Goal: Information Seeking & Learning: Learn about a topic

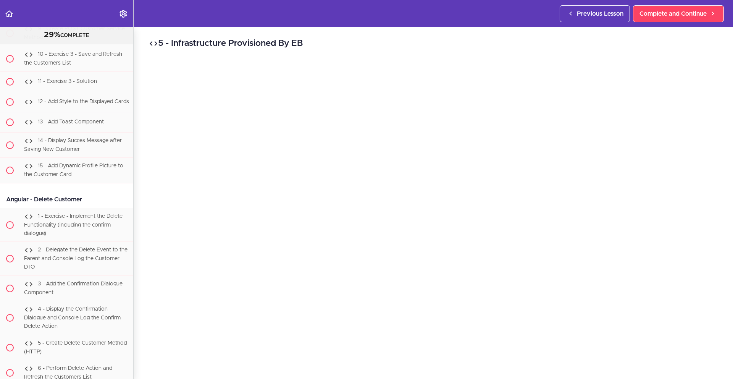
scroll to position [16332, 0]
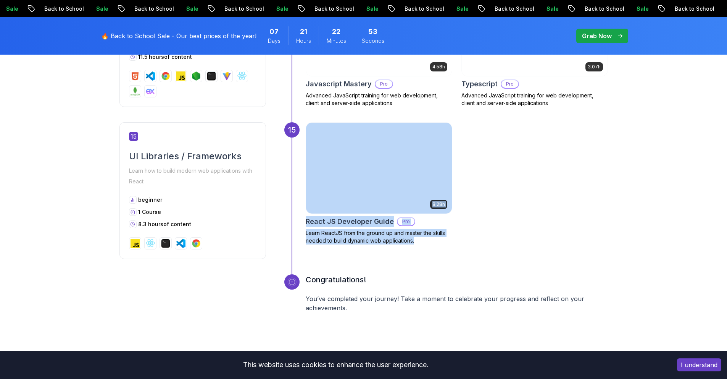
scroll to position [3253, 0]
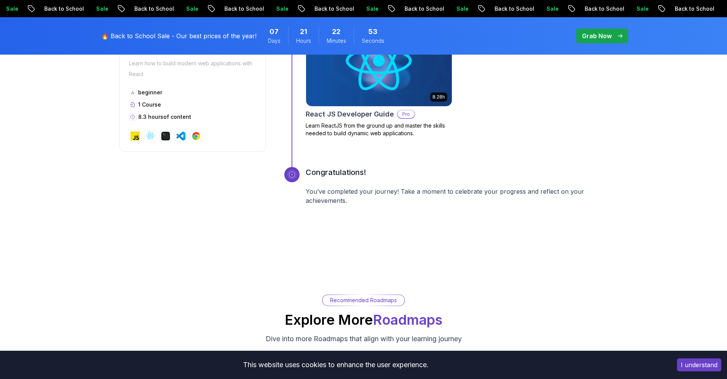
click at [551, 183] on div "Congratulations! You’ve completed your journey! Take a moment to celebrate your…" at bounding box center [457, 195] width 302 height 57
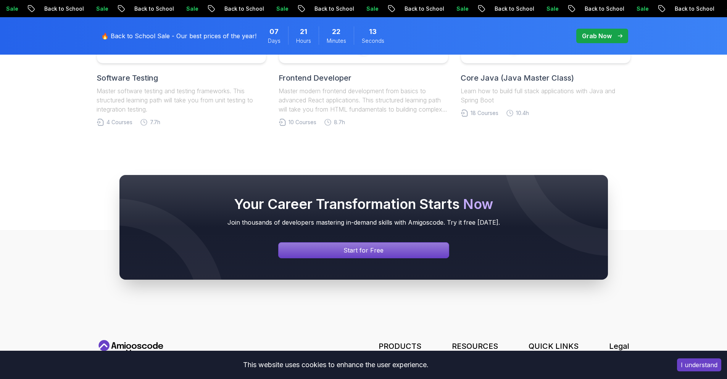
scroll to position [3729, 0]
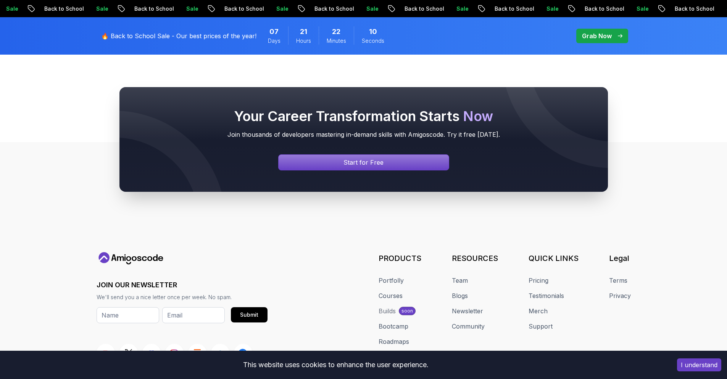
click at [585, 40] on p "Grab Now" at bounding box center [597, 35] width 30 height 9
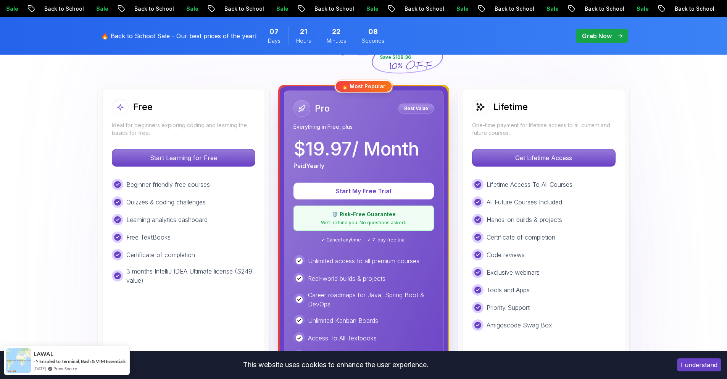
scroll to position [191, 0]
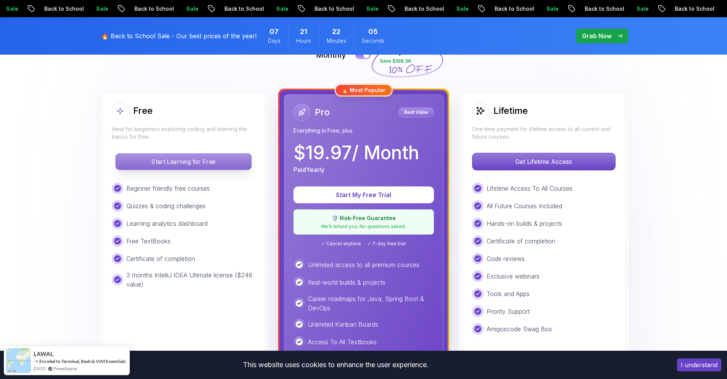
click at [217, 167] on p "Start Learning for Free" at bounding box center [184, 162] width 136 height 16
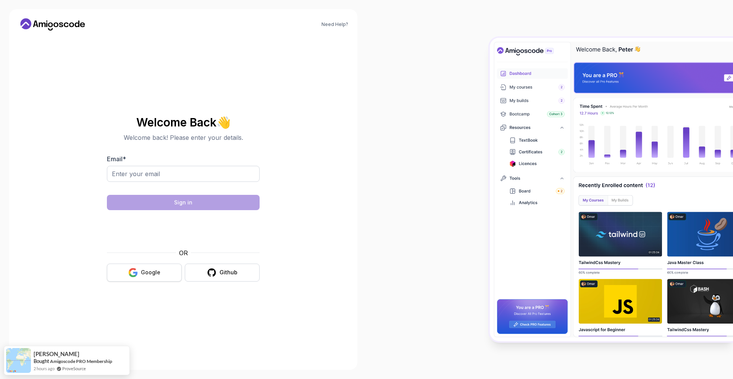
click at [147, 265] on button "Google" at bounding box center [144, 272] width 75 height 18
click at [147, 271] on div "Google" at bounding box center [150, 272] width 19 height 8
click at [161, 273] on button "Google" at bounding box center [144, 272] width 75 height 18
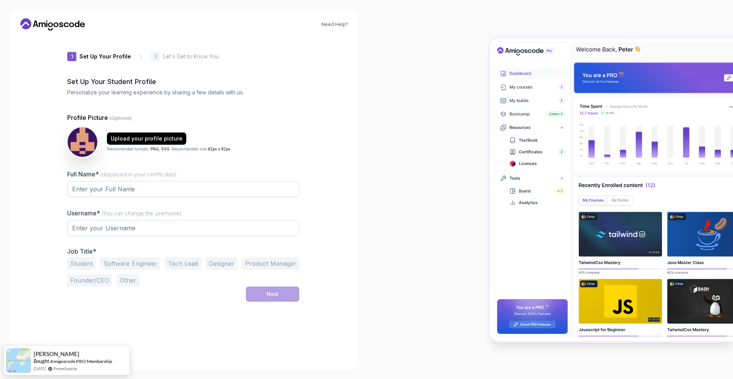
type input "calmweaselc38a6"
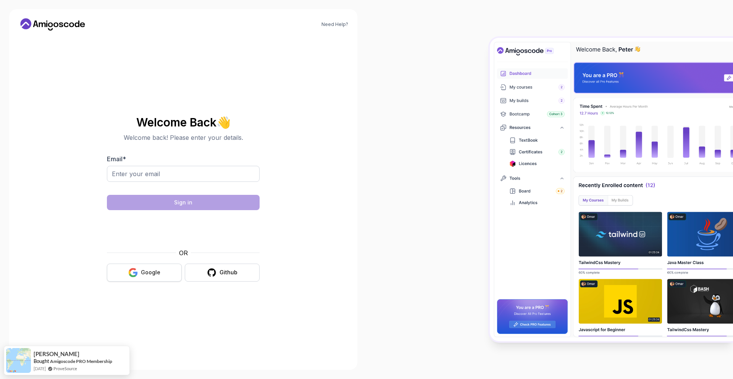
click at [160, 275] on div "Google" at bounding box center [150, 272] width 19 height 8
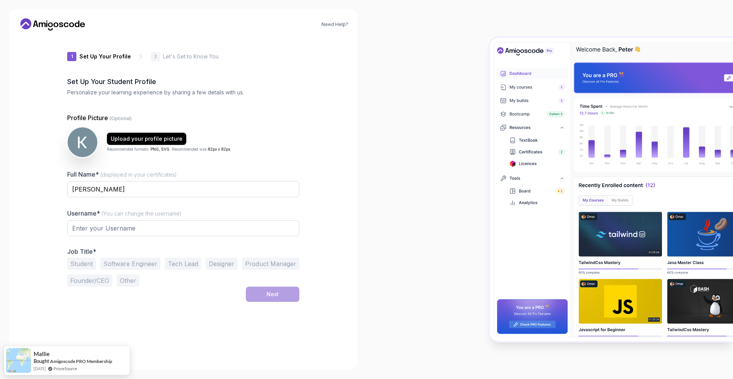
type input "jollylionf17c9"
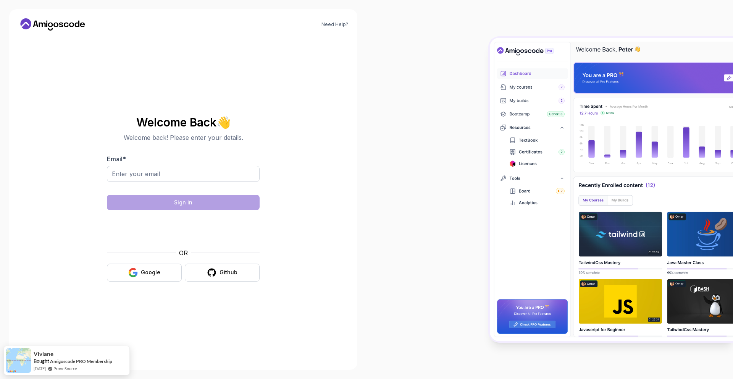
click at [155, 283] on div "Welcome Back 👋 Welcome back! Please enter your details. Email * Sign in OR Goog…" at bounding box center [183, 198] width 153 height 181
click at [153, 279] on button "Google" at bounding box center [144, 272] width 75 height 18
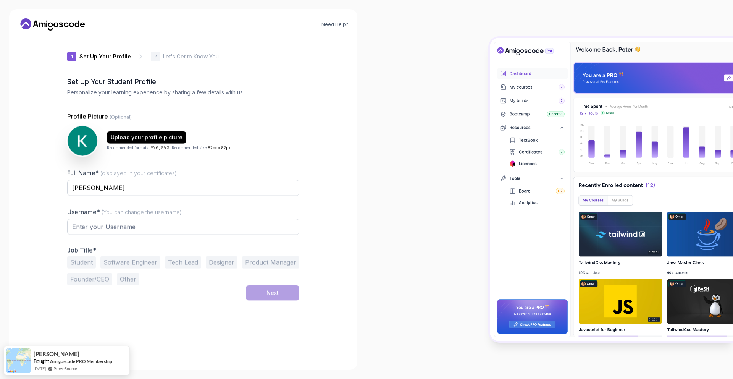
type input "dynamicotterc5b73"
click at [168, 192] on input "[PERSON_NAME]" at bounding box center [183, 187] width 232 height 16
click at [347, 171] on div "Need Help? 1 Set Up Your Profile 1 Set Up Your Profile 2 Let's Get to Know You …" at bounding box center [183, 189] width 348 height 360
click at [133, 258] on button "Software Engineer" at bounding box center [130, 262] width 60 height 12
click at [288, 294] on button "Next" at bounding box center [272, 292] width 53 height 15
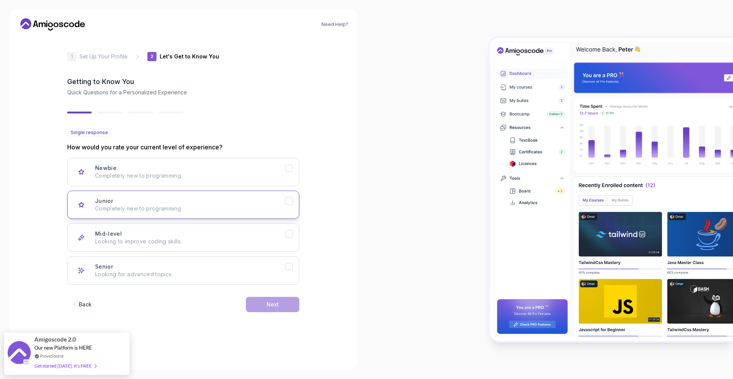
click at [289, 211] on button "Junior Completely new to programming." at bounding box center [183, 205] width 232 height 28
click at [281, 309] on button "Next" at bounding box center [272, 304] width 53 height 15
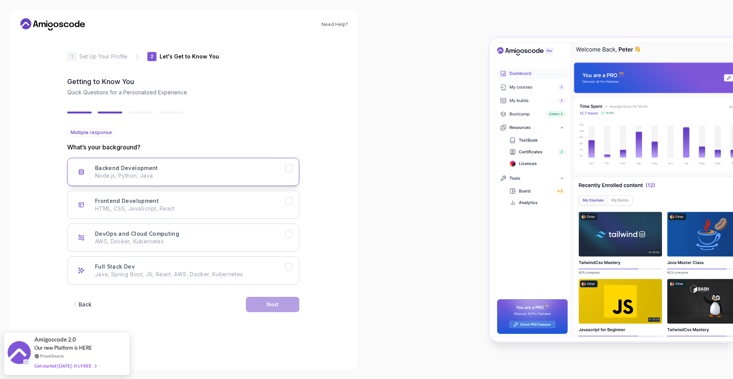
click at [260, 166] on div "Backend Development Node.js, Python, Java" at bounding box center [190, 171] width 190 height 15
click at [276, 305] on div "Next" at bounding box center [273, 305] width 12 height 8
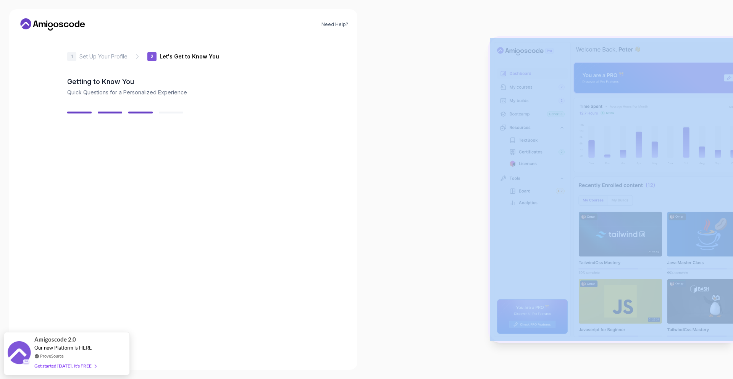
click at [276, 305] on div "Back Next" at bounding box center [183, 295] width 232 height 40
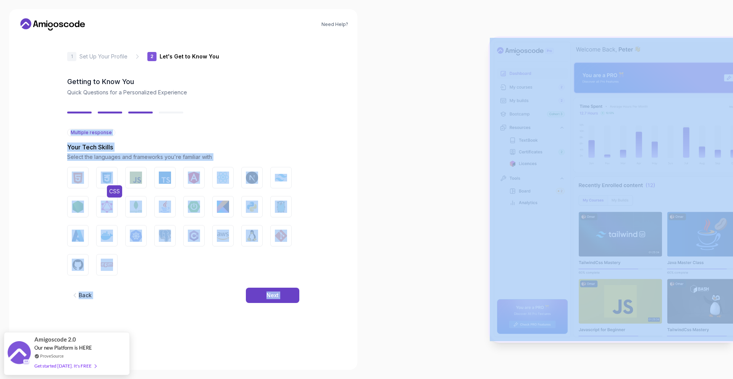
drag, startPoint x: 82, startPoint y: 183, endPoint x: 114, endPoint y: 183, distance: 32.1
click at [82, 183] on img "button" at bounding box center [78, 177] width 12 height 12
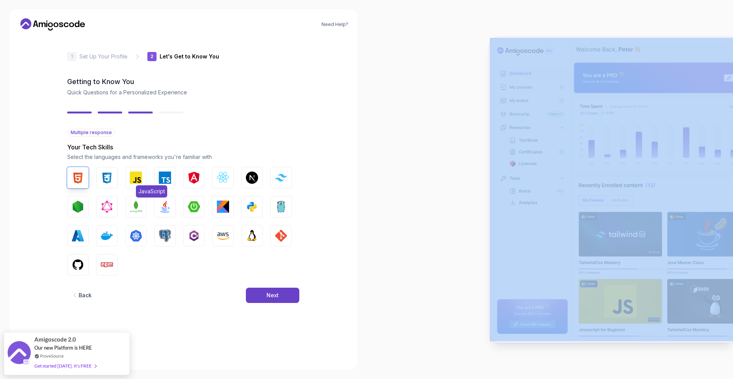
click at [127, 181] on button "JavaScript" at bounding box center [135, 177] width 21 height 21
click at [192, 179] on img "button" at bounding box center [194, 177] width 12 height 12
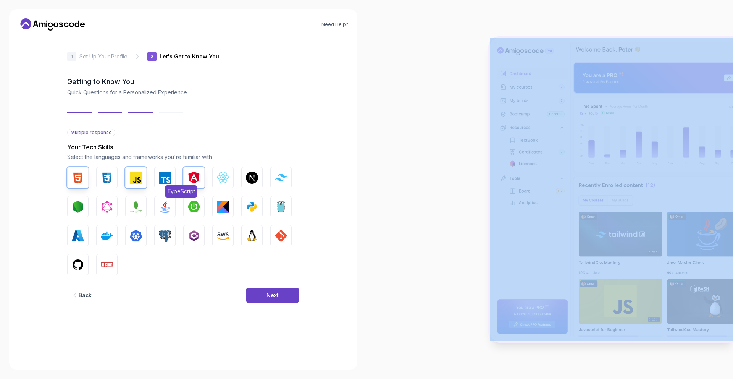
click at [170, 184] on button "TypeScript" at bounding box center [164, 177] width 21 height 21
click at [168, 244] on span "PostgreSQL" at bounding box center [182, 249] width 35 height 12
click at [168, 212] on img "button" at bounding box center [165, 206] width 12 height 12
click at [251, 241] on img "button" at bounding box center [252, 236] width 12 height 12
click at [280, 240] on img "button" at bounding box center [281, 236] width 12 height 12
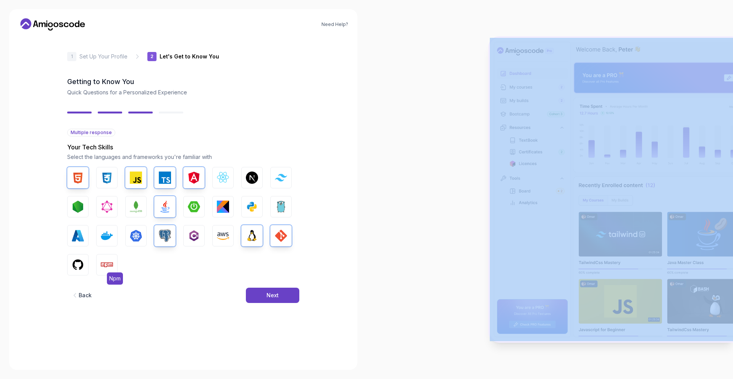
click at [117, 256] on div "HTML CSS JavaScript TypeScript Angular React.js Next.js Tailwind CSS Node.js Gr…" at bounding box center [183, 221] width 232 height 108
click at [107, 263] on img "button" at bounding box center [107, 265] width 12 height 12
click at [82, 264] on img "button" at bounding box center [78, 265] width 12 height 12
click at [280, 294] on button "Next" at bounding box center [272, 295] width 53 height 15
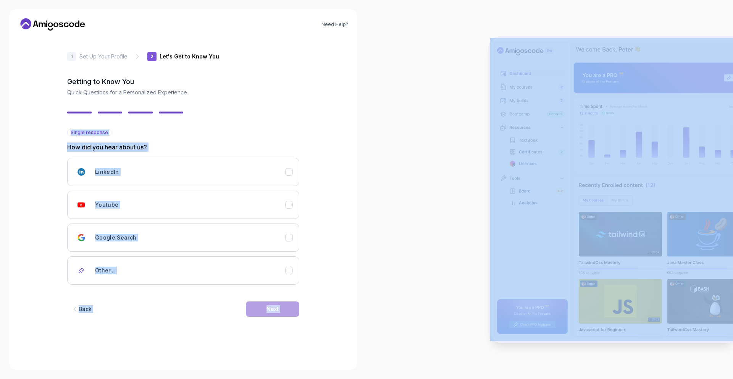
click at [265, 142] on div "Single response How did you hear about us? LinkedIn Youtube Google Search Other…" at bounding box center [183, 207] width 232 height 156
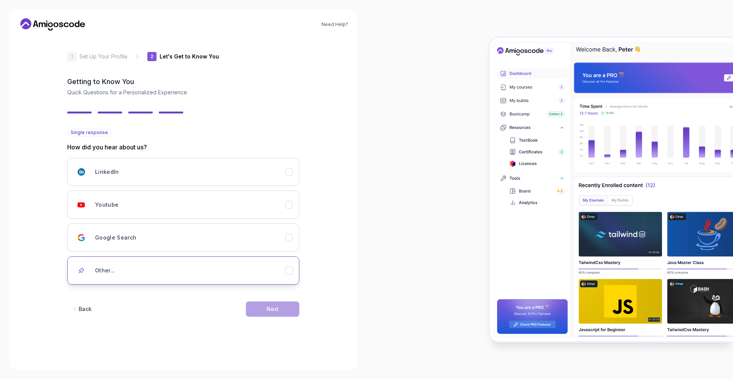
click at [284, 268] on div "Other..." at bounding box center [190, 270] width 190 height 15
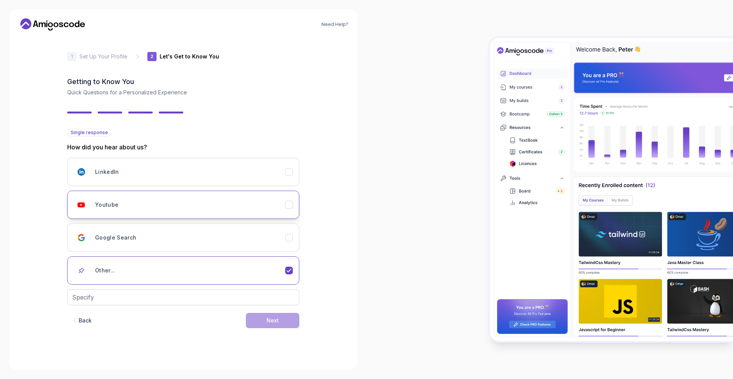
click at [275, 206] on div "Youtube" at bounding box center [190, 204] width 190 height 15
click at [276, 307] on div "Next" at bounding box center [273, 309] width 12 height 8
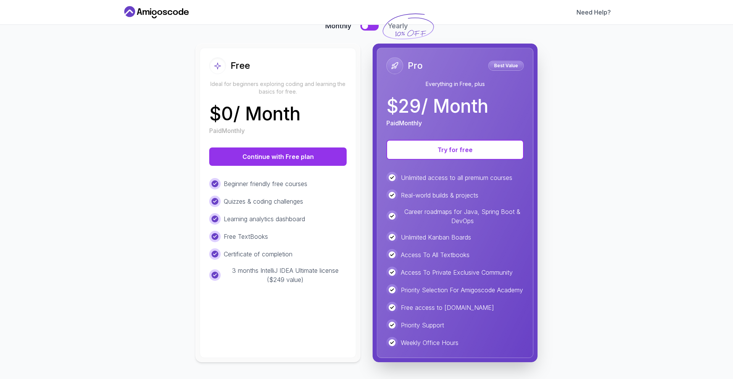
scroll to position [56, 0]
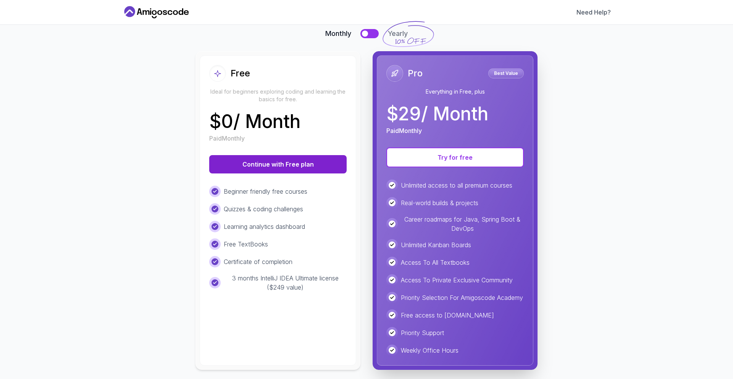
click at [270, 169] on button "Continue with Free plan" at bounding box center [277, 164] width 137 height 18
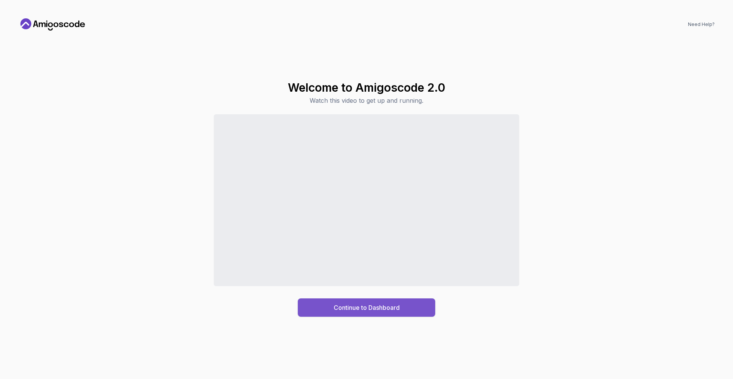
click at [358, 307] on div "Continue to Dashboard" at bounding box center [367, 307] width 66 height 9
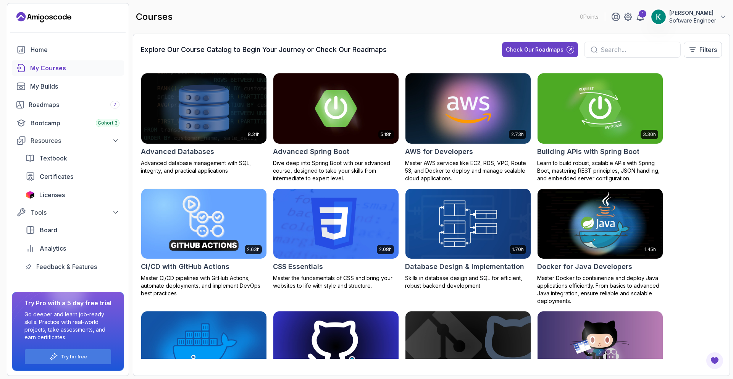
click at [460, 119] on img at bounding box center [467, 108] width 131 height 74
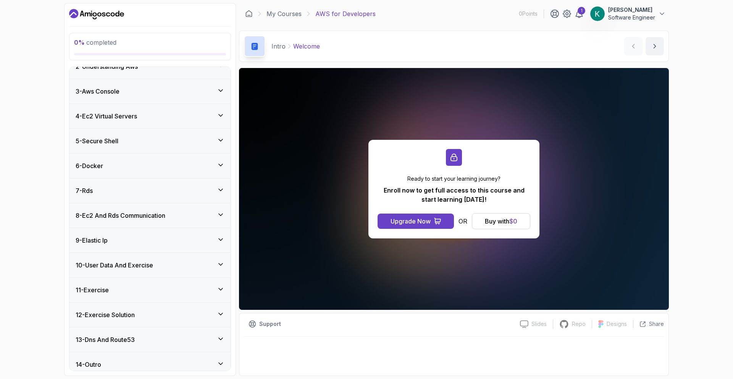
click at [170, 161] on div "6 - Docker" at bounding box center [150, 165] width 149 height 9
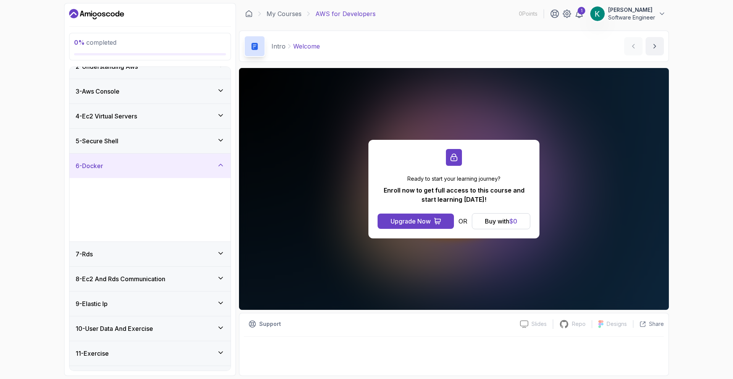
scroll to position [37, 0]
click at [195, 166] on div "6 - Docker" at bounding box center [150, 165] width 149 height 9
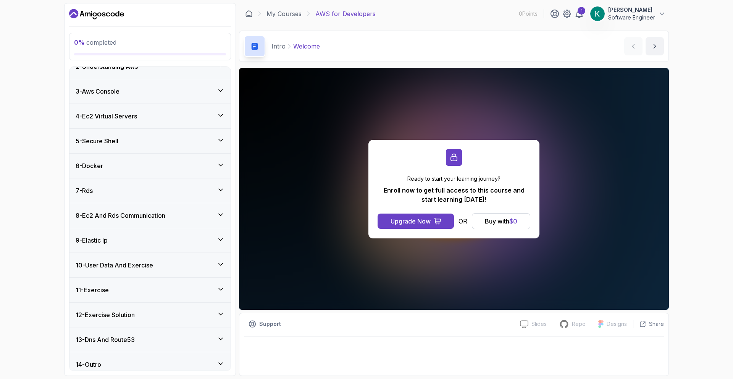
click at [199, 216] on div "8 - Ec2 And Rds Communication" at bounding box center [150, 215] width 149 height 9
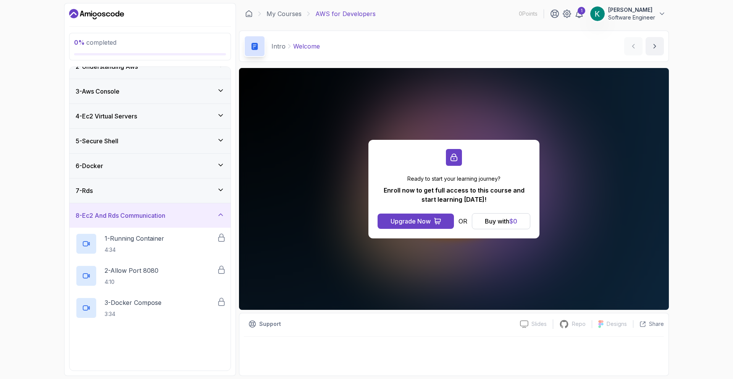
click at [199, 216] on div "8 - Ec2 And Rds Communication" at bounding box center [150, 215] width 149 height 9
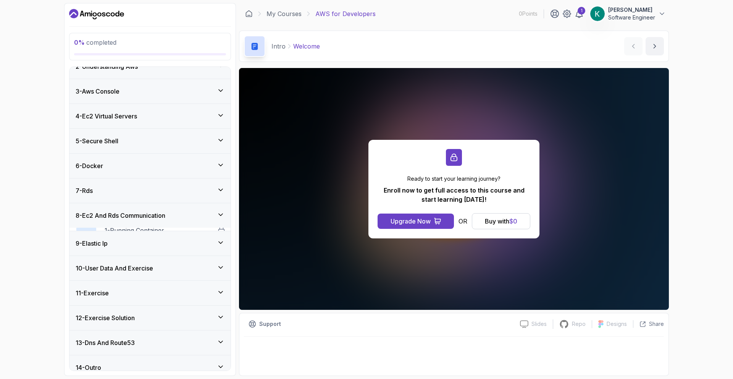
click at [198, 192] on div "7 - Rds" at bounding box center [150, 190] width 149 height 9
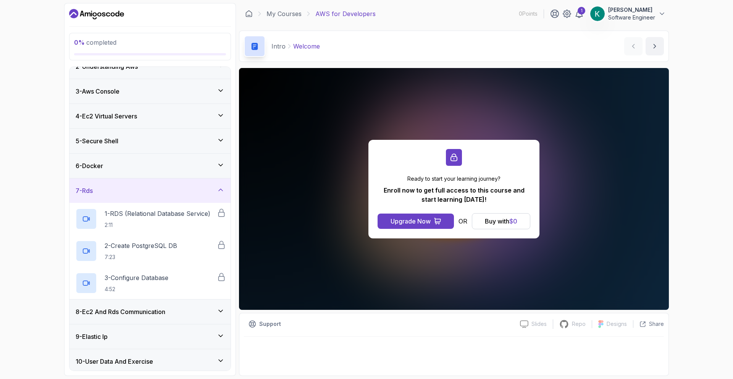
click at [198, 192] on div "7 - Rds" at bounding box center [150, 190] width 149 height 9
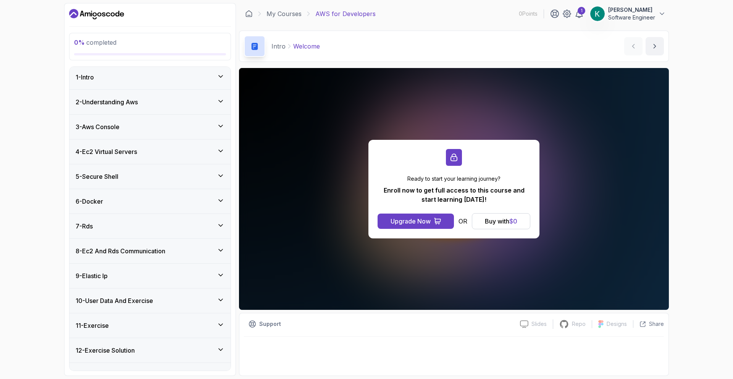
scroll to position [0, 0]
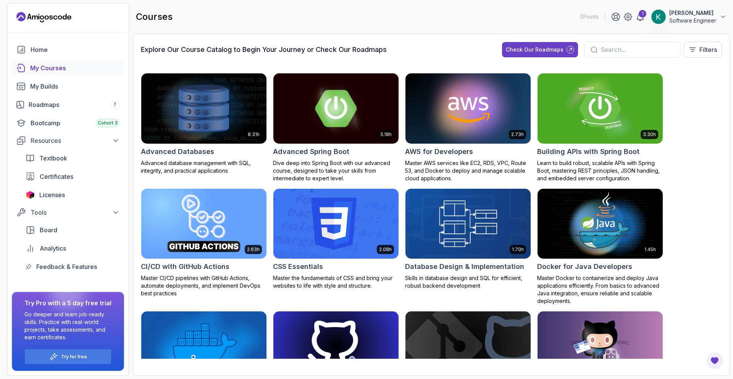
click at [229, 234] on img at bounding box center [203, 224] width 131 height 74
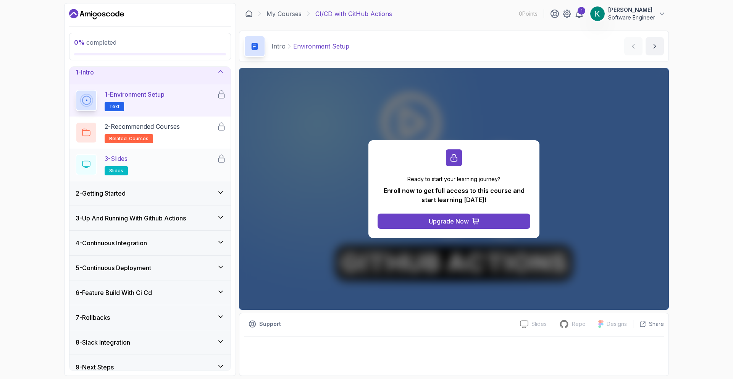
scroll to position [16, 0]
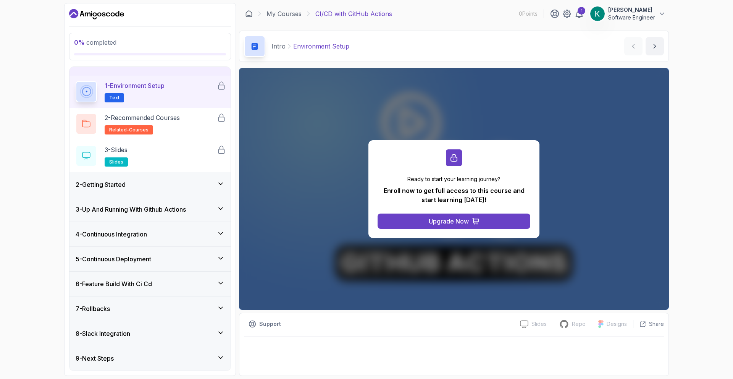
click at [160, 183] on div "2 - Getting Started" at bounding box center [150, 184] width 149 height 9
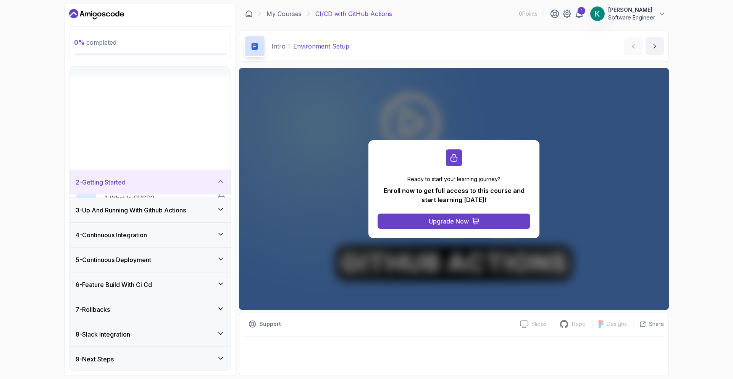
scroll to position [0, 0]
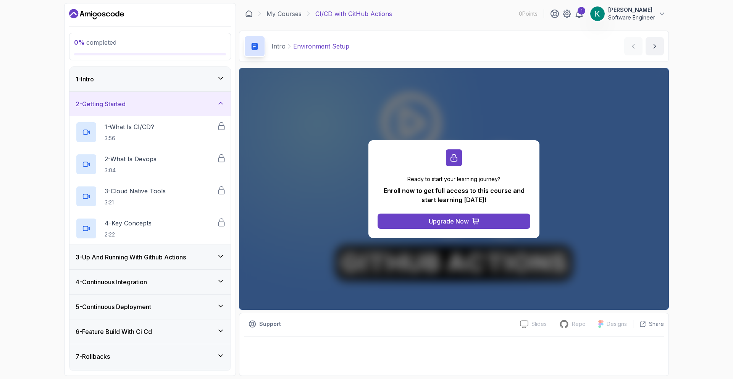
click at [162, 101] on div "2 - Getting Started" at bounding box center [150, 103] width 149 height 9
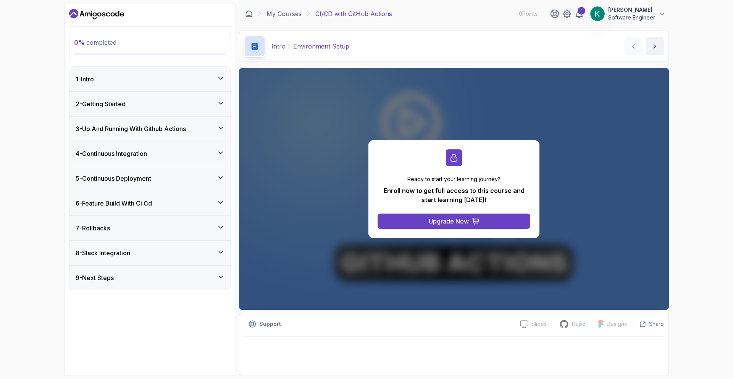
click at [170, 146] on div "4 - Continuous Integration" at bounding box center [150, 153] width 161 height 24
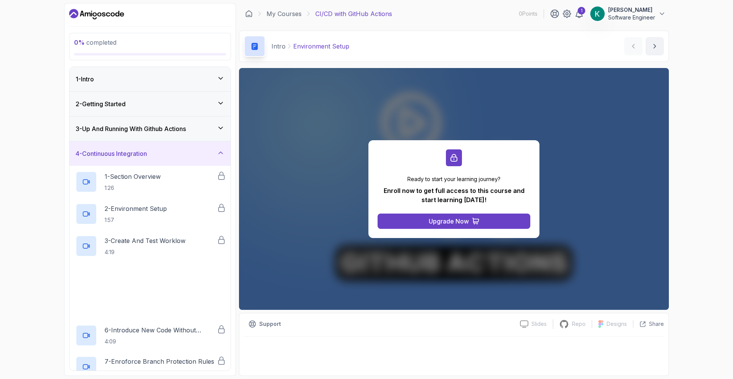
click at [173, 151] on div "4 - Continuous Integration" at bounding box center [150, 153] width 149 height 9
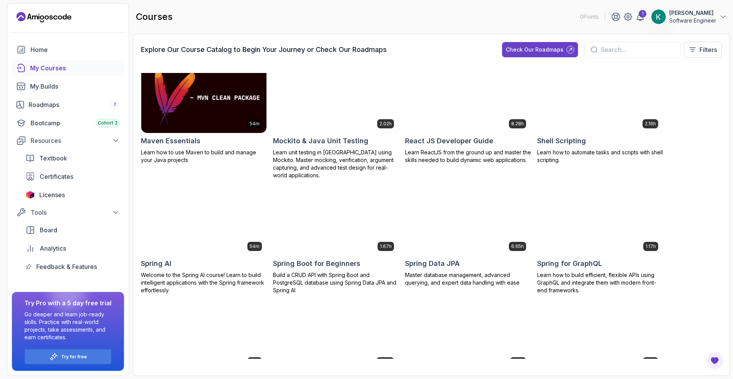
scroll to position [1091, 0]
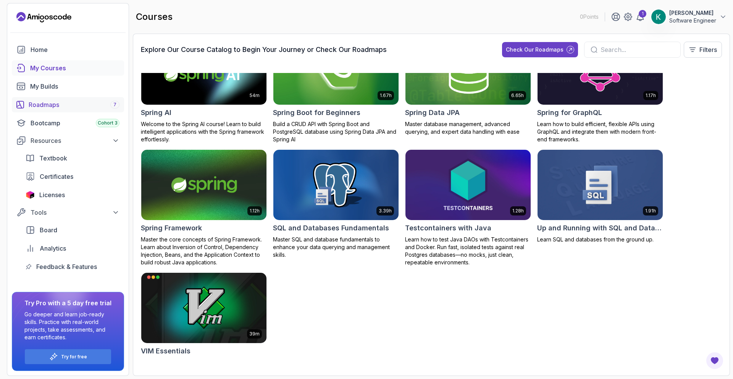
click at [44, 99] on link "Roadmaps 7" at bounding box center [68, 104] width 112 height 15
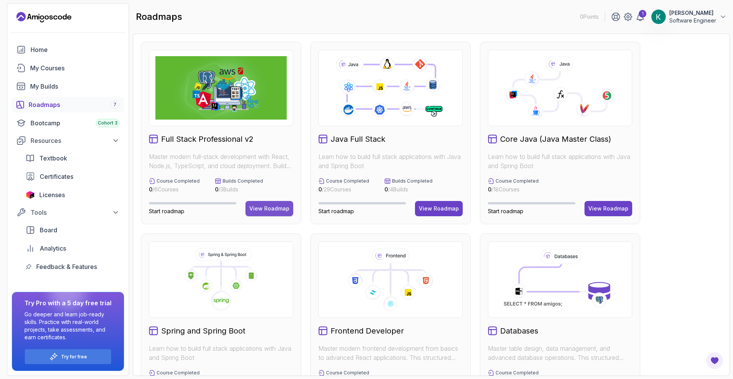
click at [284, 207] on div "View Roadmap" at bounding box center [269, 209] width 40 height 8
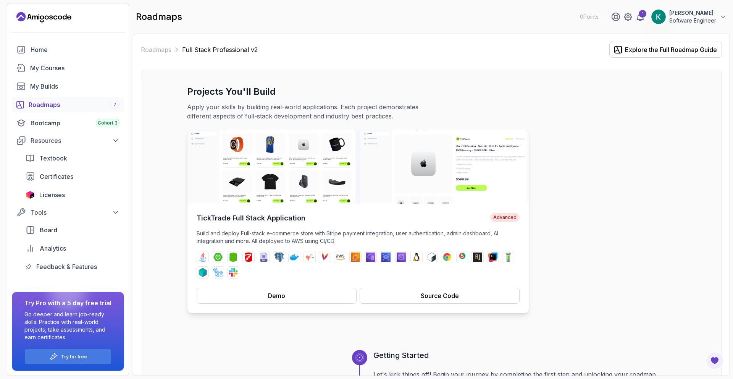
click at [278, 228] on div "TickTrade Full Stack Application Advanced Build and deploy Full-stack e-commerc…" at bounding box center [358, 258] width 341 height 109
click at [244, 295] on button "Demo" at bounding box center [277, 296] width 160 height 16
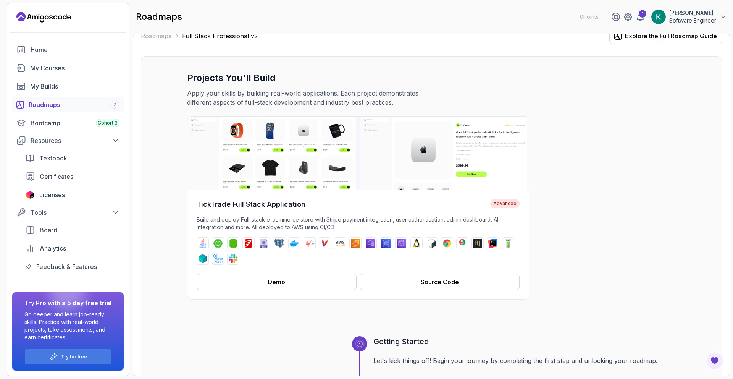
scroll to position [13, 0]
click at [399, 285] on button "Source Code" at bounding box center [440, 282] width 160 height 16
click at [361, 245] on div "ec2" at bounding box center [355, 244] width 12 height 12
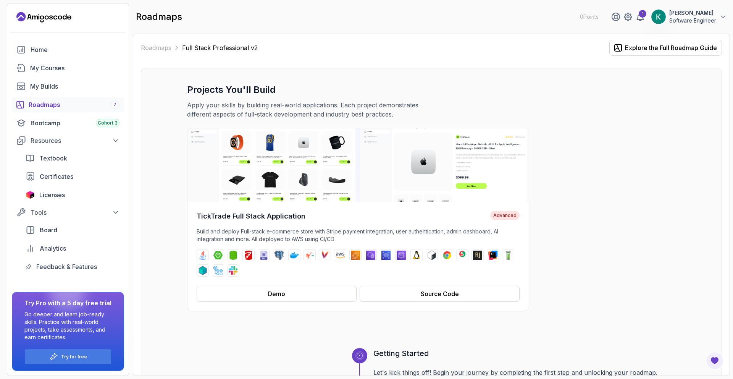
scroll to position [0, 0]
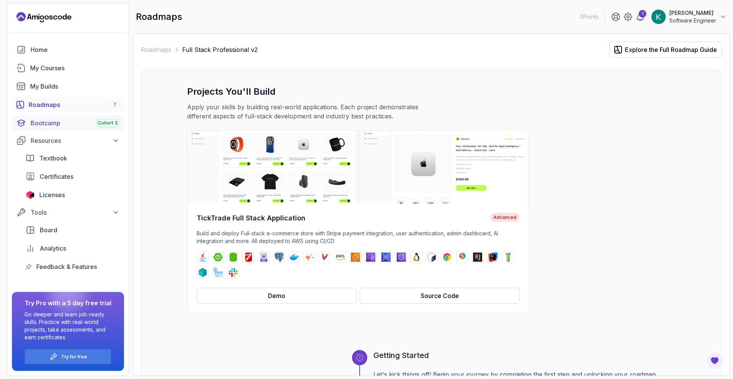
click at [65, 128] on link "Bootcamp Cohort 3" at bounding box center [68, 122] width 112 height 15
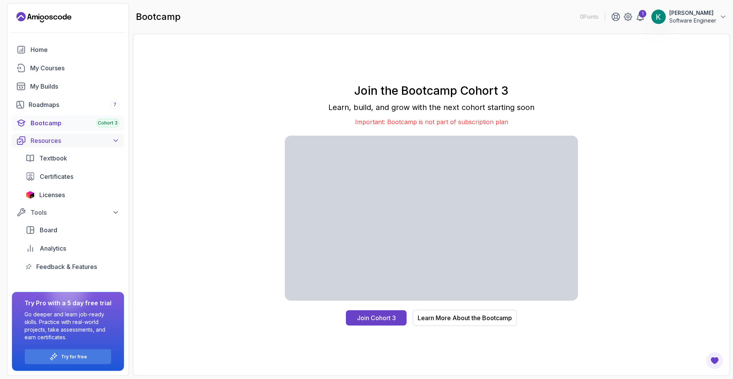
click at [73, 140] on div "Resources" at bounding box center [75, 140] width 89 height 9
click at [56, 70] on div "My Courses" at bounding box center [74, 67] width 89 height 9
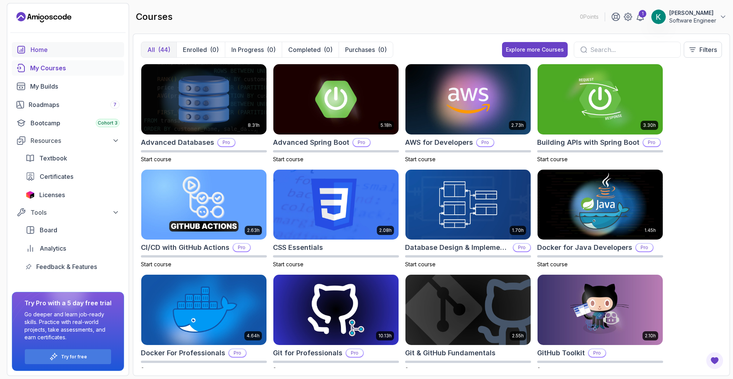
click at [82, 53] on div "Home" at bounding box center [75, 49] width 89 height 9
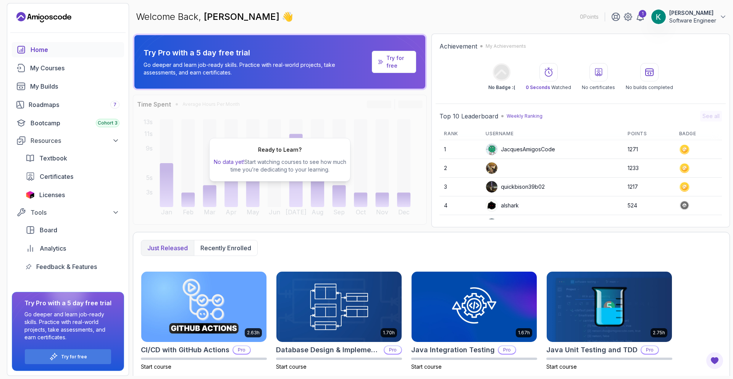
click at [711, 22] on p "Software Engineer" at bounding box center [692, 21] width 47 height 8
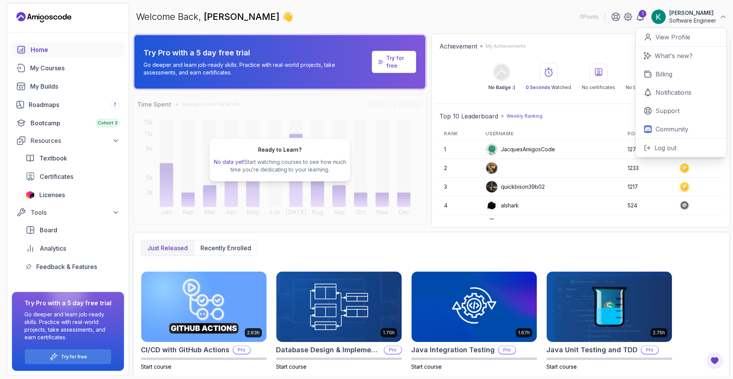
click at [715, 20] on p "Software Engineer" at bounding box center [692, 21] width 47 height 8
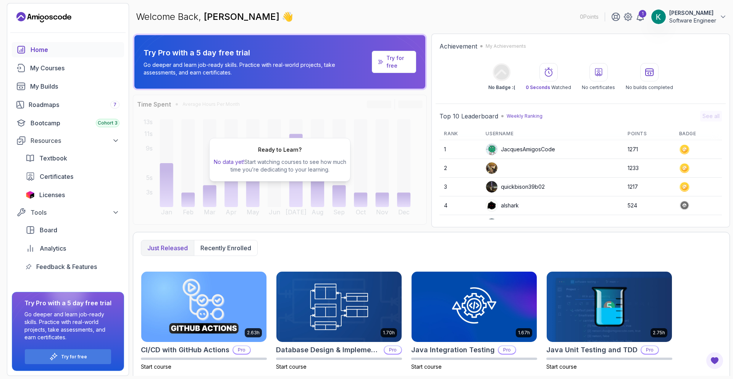
click at [489, 163] on img at bounding box center [491, 167] width 11 height 11
click at [100, 108] on div "Roadmaps 7" at bounding box center [74, 104] width 91 height 9
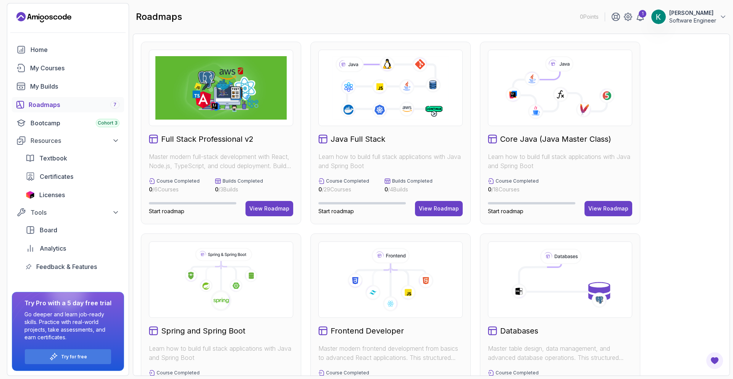
click at [236, 135] on h2 "Full Stack Professional v2" at bounding box center [207, 139] width 92 height 11
click at [259, 210] on div "View Roadmap" at bounding box center [269, 209] width 40 height 8
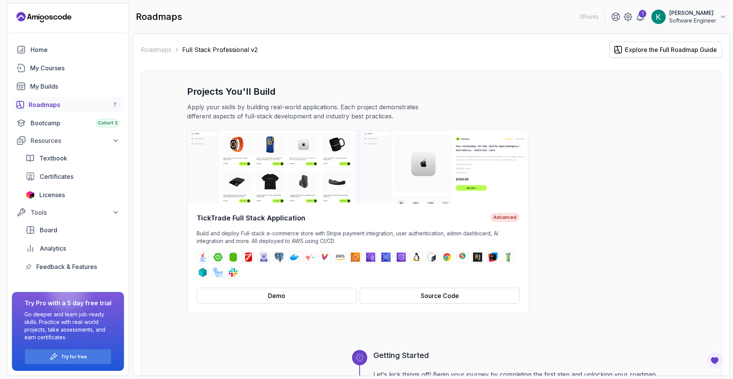
click at [636, 49] on div "Explore the Full Roadmap Guide" at bounding box center [671, 49] width 92 height 9
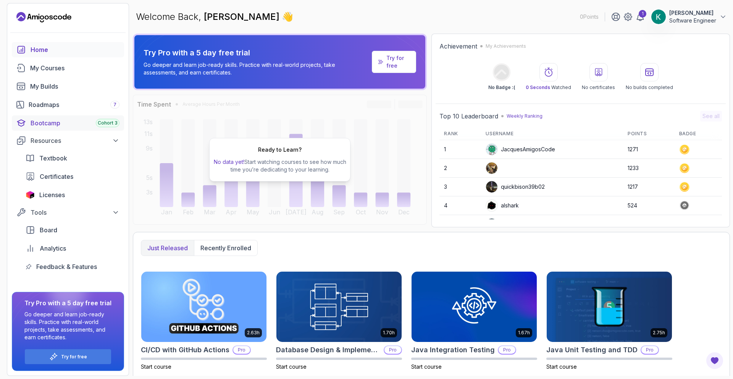
click at [72, 119] on div "Bootcamp Cohort 3" at bounding box center [75, 122] width 89 height 9
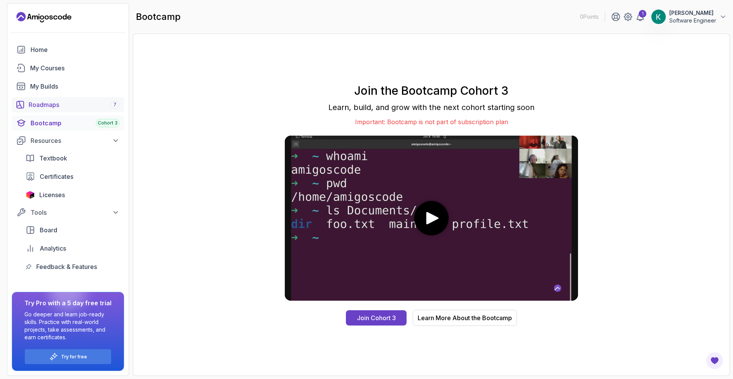
click at [71, 107] on div "Roadmaps 7" at bounding box center [74, 104] width 91 height 9
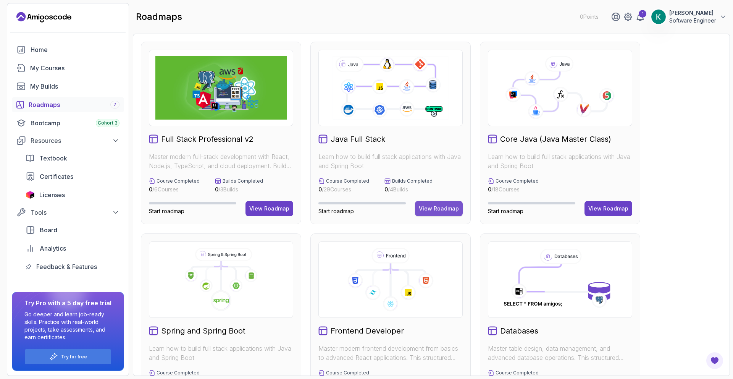
click at [434, 208] on div "View Roadmap" at bounding box center [439, 209] width 40 height 8
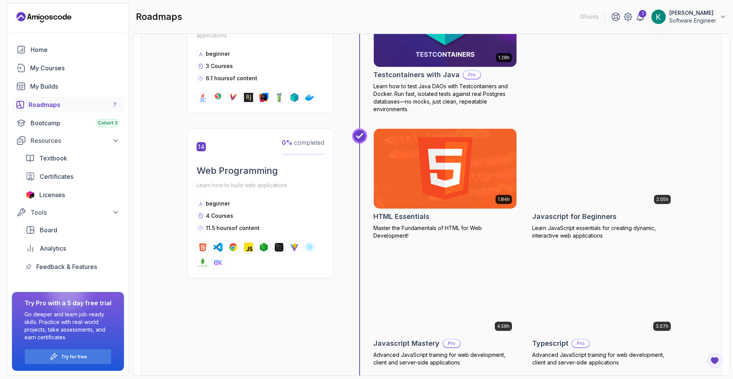
scroll to position [2633, 0]
